Goal: Find specific page/section: Find specific page/section

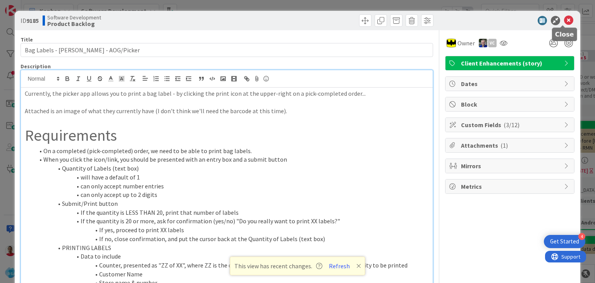
click at [564, 19] on icon at bounding box center [568, 20] width 9 height 9
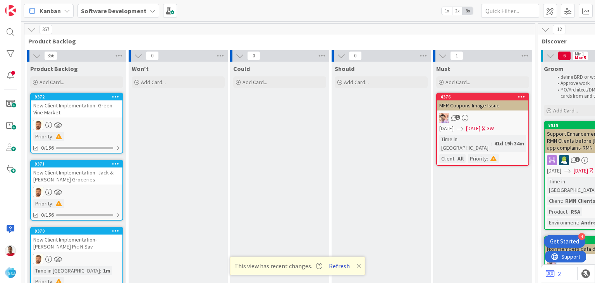
click at [335, 267] on button "Refresh" at bounding box center [339, 266] width 26 height 10
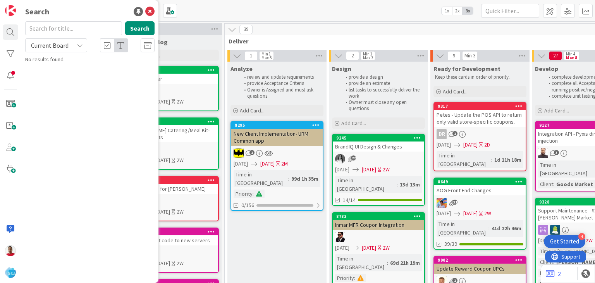
scroll to position [0, 901]
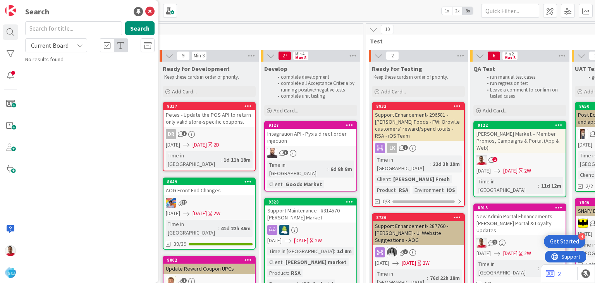
click at [535, 55] on div "6 Min 2 Max 5" at bounding box center [519, 56] width 99 height 12
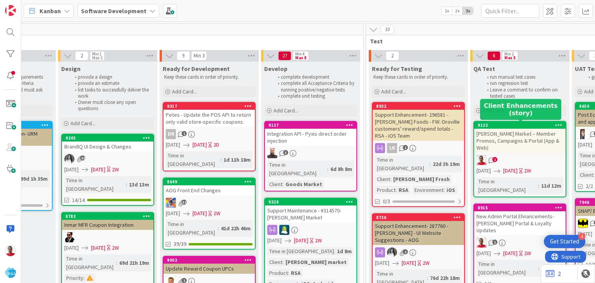
click at [506, 126] on div "9122" at bounding box center [522, 124] width 88 height 5
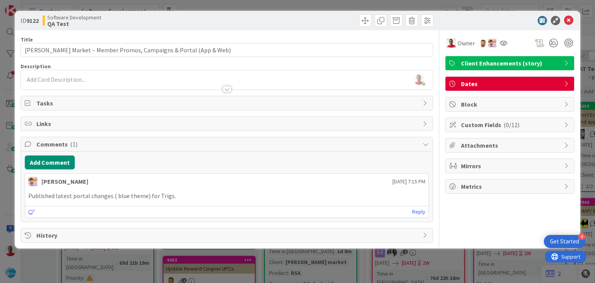
click at [392, 231] on span "History" at bounding box center [227, 235] width 382 height 9
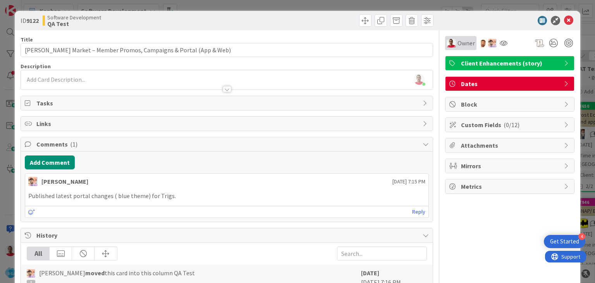
click at [458, 45] on span "Owner" at bounding box center [466, 42] width 17 height 9
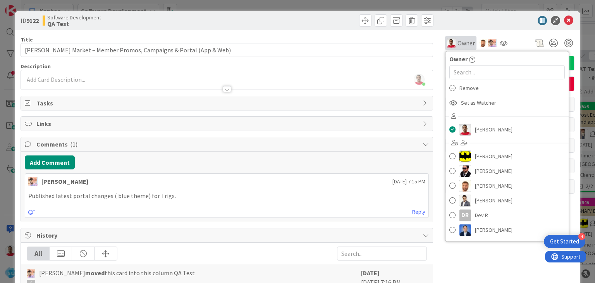
click at [458, 43] on span "Owner" at bounding box center [466, 42] width 17 height 9
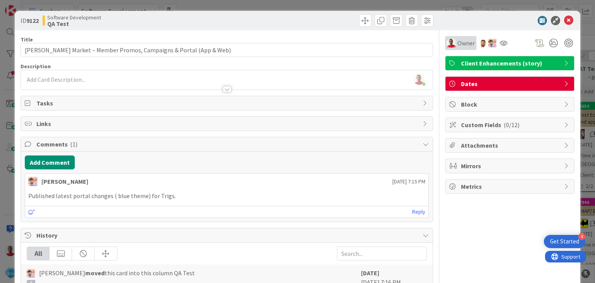
click at [458, 44] on span "Owner" at bounding box center [466, 42] width 17 height 9
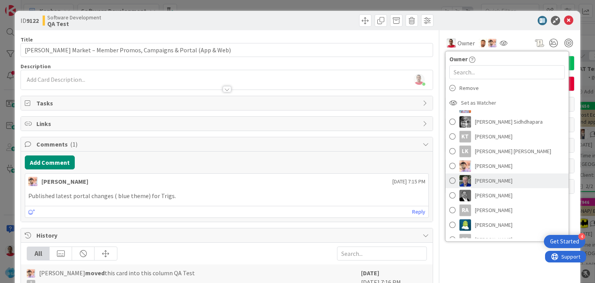
scroll to position [155, 0]
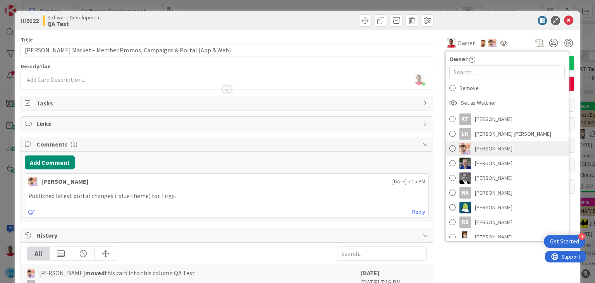
click at [449, 150] on span at bounding box center [452, 149] width 6 height 12
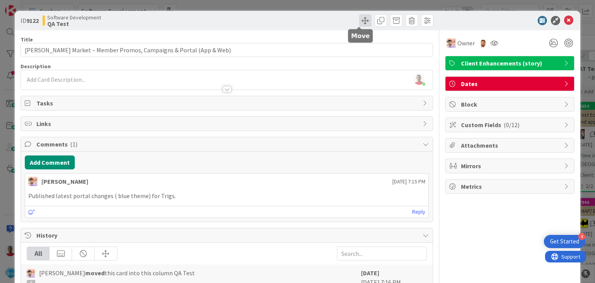
click at [360, 20] on span at bounding box center [365, 20] width 12 height 12
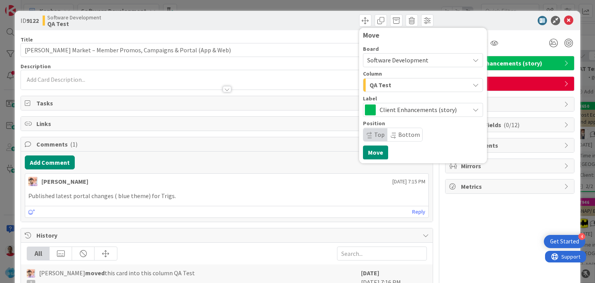
click at [385, 87] on div "QA Test" at bounding box center [419, 85] width 102 height 12
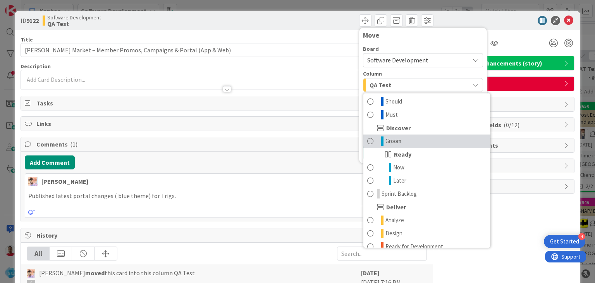
scroll to position [77, 0]
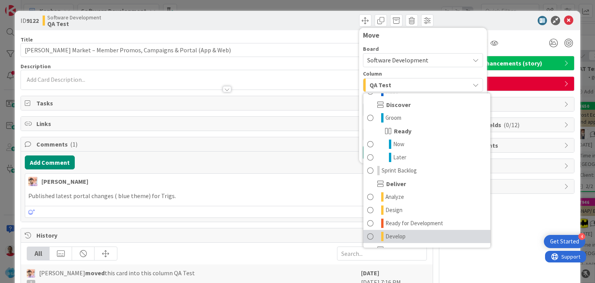
click at [395, 237] on span "Develop" at bounding box center [395, 236] width 20 height 9
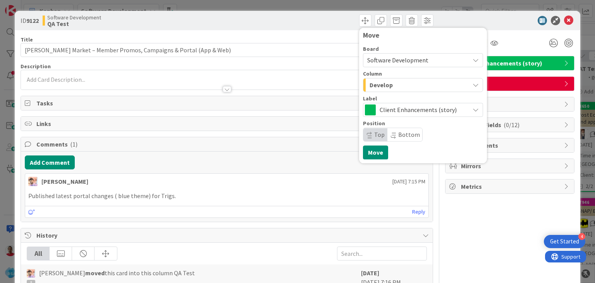
click at [505, 24] on div at bounding box center [505, 20] width 137 height 9
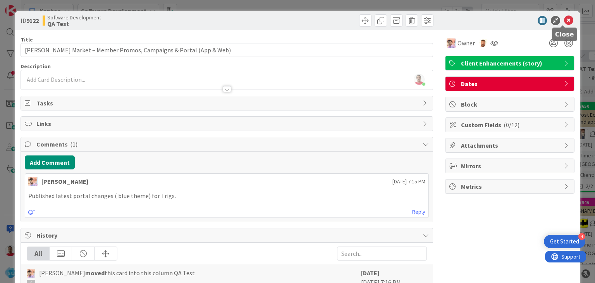
click at [564, 21] on icon at bounding box center [568, 20] width 9 height 9
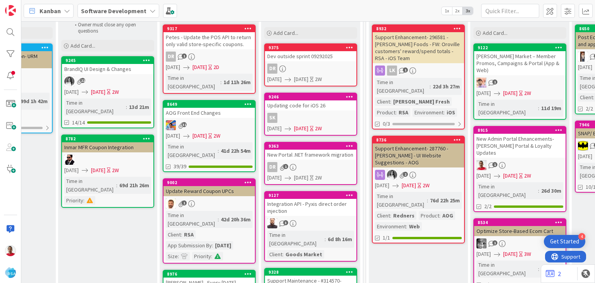
scroll to position [0, 901]
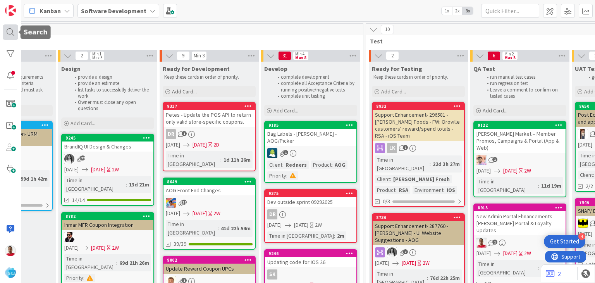
click at [8, 31] on div at bounding box center [10, 31] width 15 height 15
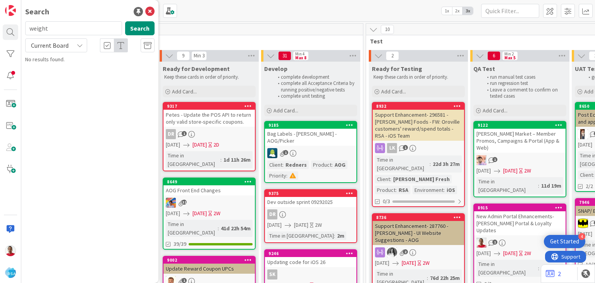
type input "weight"
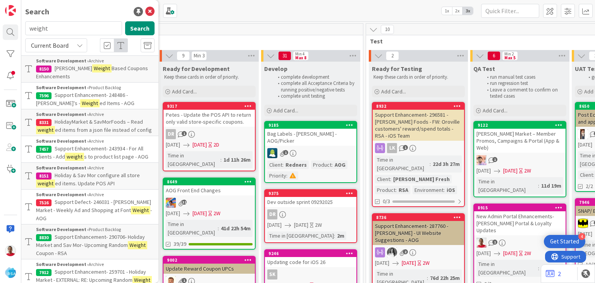
scroll to position [0, 0]
click at [70, 30] on input "weight" at bounding box center [73, 28] width 97 height 14
click at [92, 69] on mark "Weight" at bounding box center [101, 68] width 19 height 8
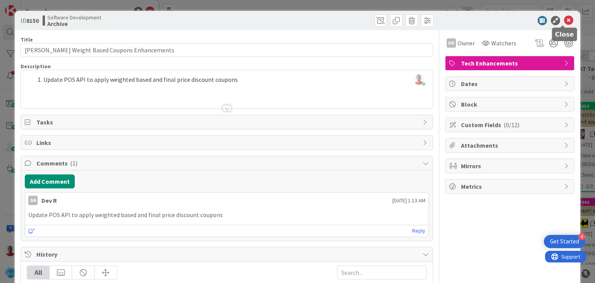
click at [564, 19] on icon at bounding box center [568, 20] width 9 height 9
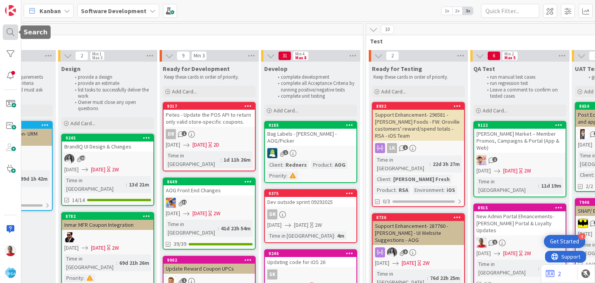
click at [9, 31] on div at bounding box center [10, 31] width 15 height 15
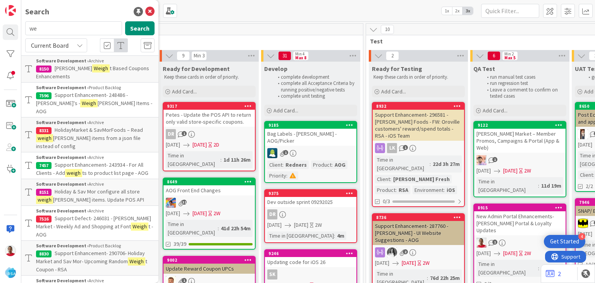
type input "w"
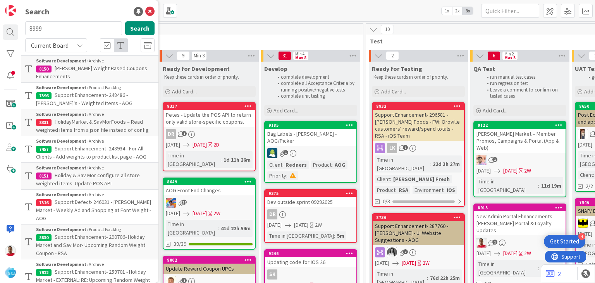
type input "8999"
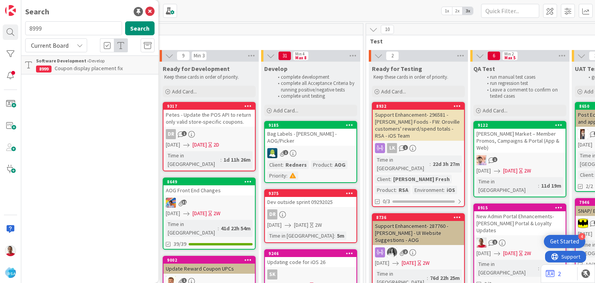
click at [81, 70] on span "Coupon display placement fix" at bounding box center [89, 68] width 68 height 7
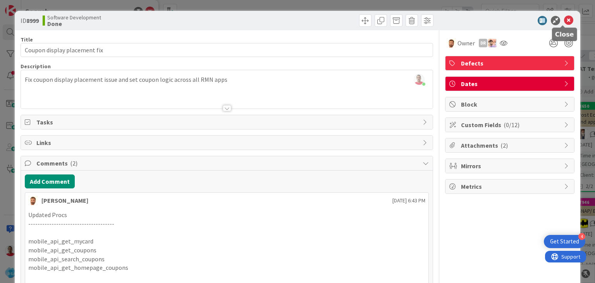
click at [564, 22] on icon at bounding box center [568, 20] width 9 height 9
